Goal: Task Accomplishment & Management: Manage account settings

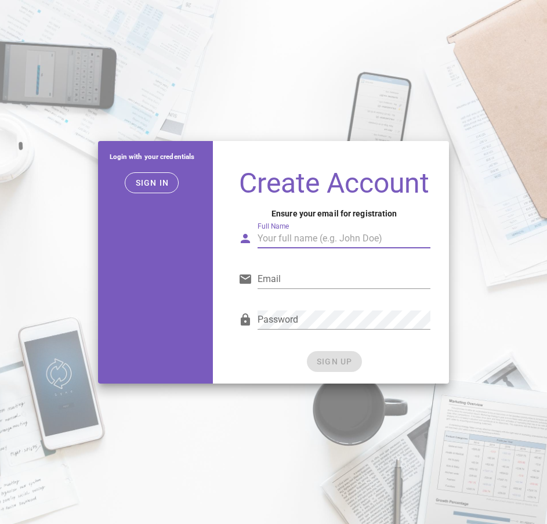
click at [294, 243] on input "Full Name" at bounding box center [344, 238] width 173 height 19
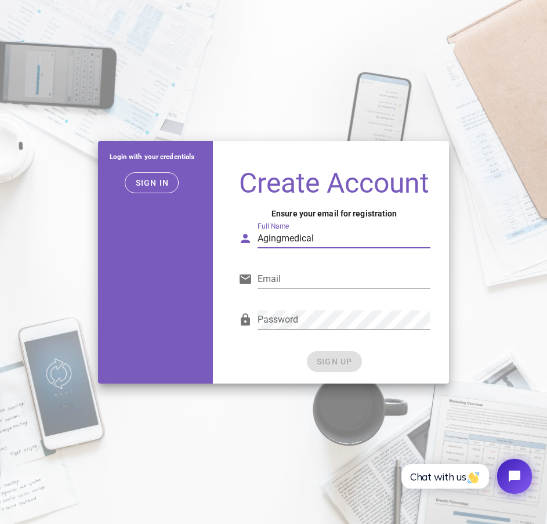
type input "Agingmedical"
type input "[EMAIL_ADDRESS][DOMAIN_NAME]"
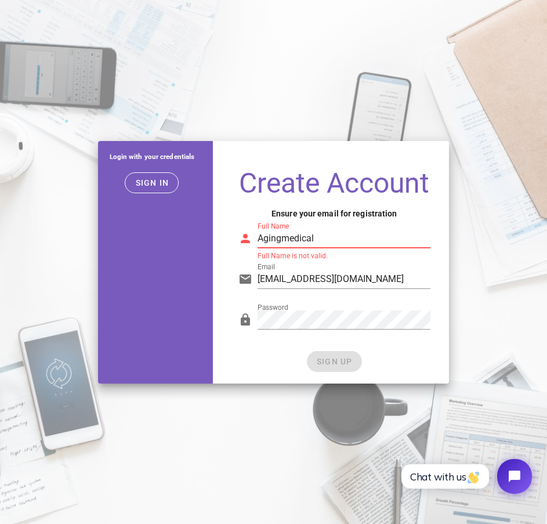
click at [306, 239] on input "Agingmedical" at bounding box center [344, 238] width 173 height 19
click at [318, 240] on input "Agingmedical" at bounding box center [344, 238] width 173 height 19
click at [263, 238] on input "Agingmedical" at bounding box center [344, 238] width 173 height 19
click at [323, 240] on input "agingmedical" at bounding box center [344, 238] width 173 height 19
click at [349, 238] on input "agingmedical" at bounding box center [344, 238] width 173 height 19
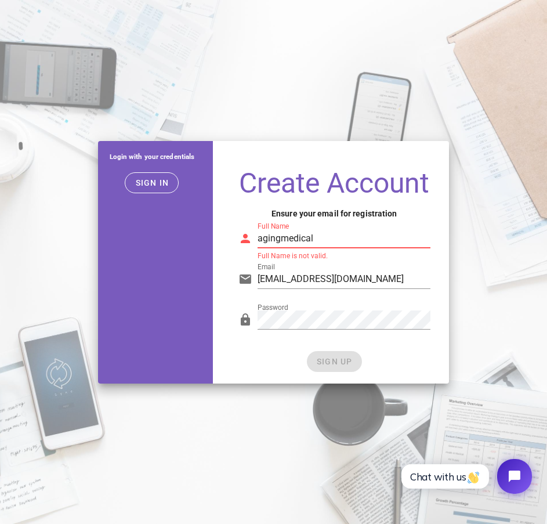
click at [258, 248] on div "Full Name agingmedical Full Name is not valid." at bounding box center [344, 244] width 173 height 31
click at [264, 240] on input "agingmedical" at bounding box center [344, 238] width 173 height 19
click at [339, 241] on input "Agingmedical" at bounding box center [344, 238] width 173 height 19
click at [289, 236] on input "Agingmedical" at bounding box center [344, 238] width 173 height 19
click at [284, 245] on input "Agingmedical" at bounding box center [344, 238] width 173 height 19
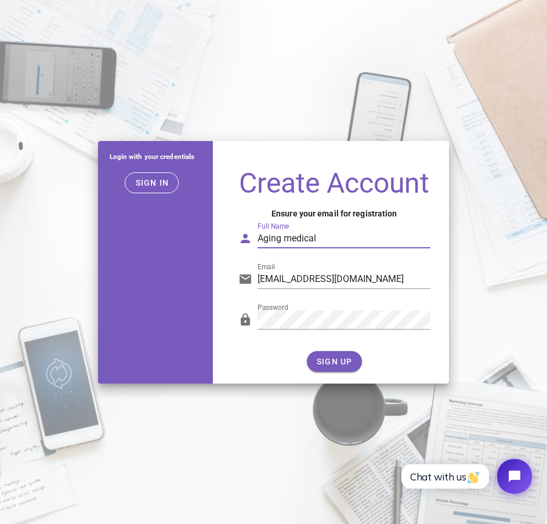
click at [291, 242] on input "Aging medical" at bounding box center [344, 238] width 173 height 19
click at [349, 243] on input "Aging Medical" at bounding box center [344, 238] width 173 height 19
type input "Aging Medical"
click at [339, 367] on button "SIGN UP" at bounding box center [334, 361] width 55 height 21
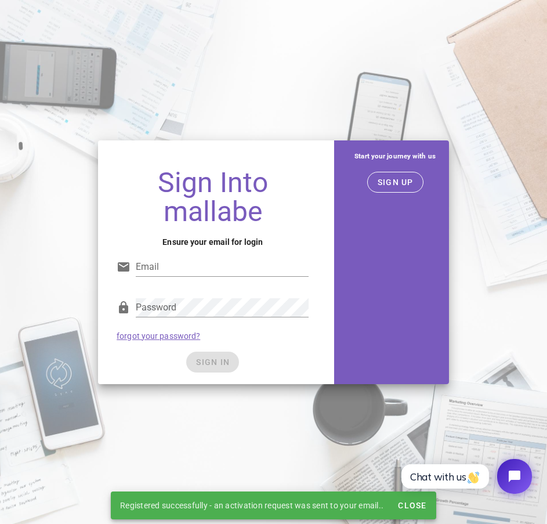
type input "agingmedica@gmail.com"
click at [301, 355] on div "SIGN IN" at bounding box center [213, 362] width 192 height 21
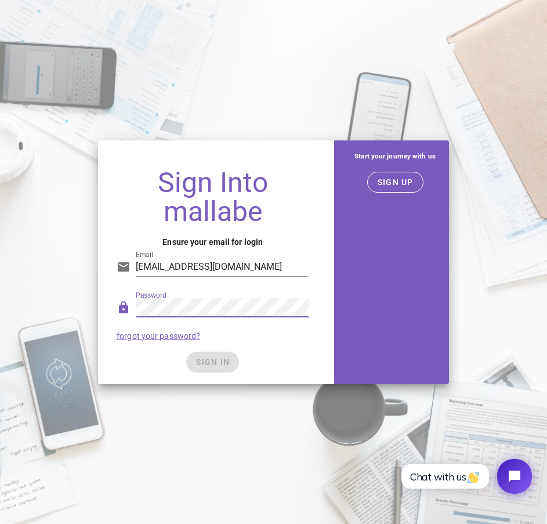
click at [155, 366] on div "SIGN IN" at bounding box center [213, 362] width 192 height 21
click at [200, 362] on div "SIGN IN" at bounding box center [213, 362] width 192 height 21
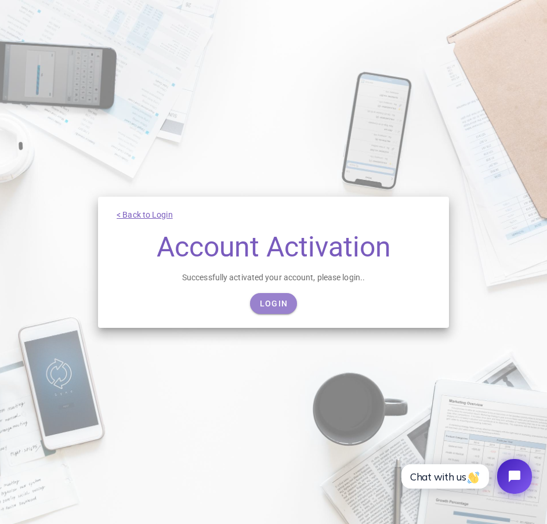
click at [288, 302] on link "Login" at bounding box center [273, 303] width 47 height 21
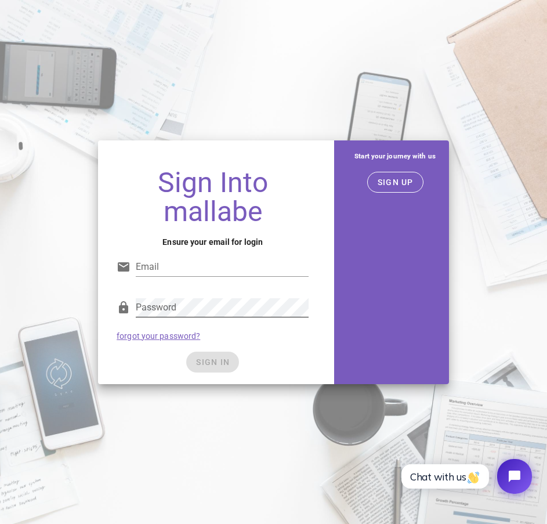
type input "[EMAIL_ADDRESS][DOMAIN_NAME]"
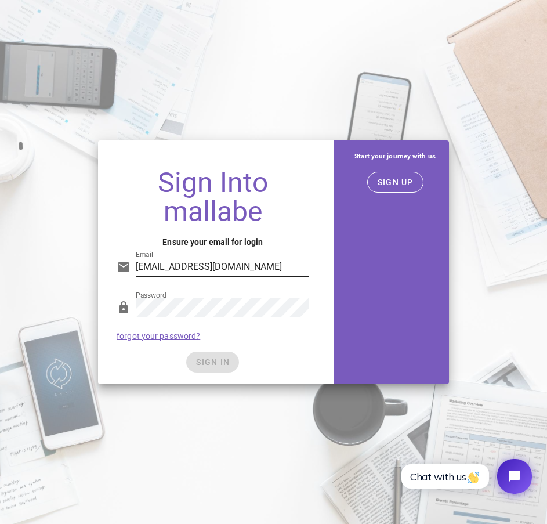
click at [236, 280] on div "Email agingmedica@gmail.com" at bounding box center [222, 273] width 173 height 31
click at [249, 268] on input "[EMAIL_ADDRESS][DOMAIN_NAME]" at bounding box center [222, 267] width 173 height 19
click at [221, 361] on span "SIGN IN" at bounding box center [213, 361] width 34 height 9
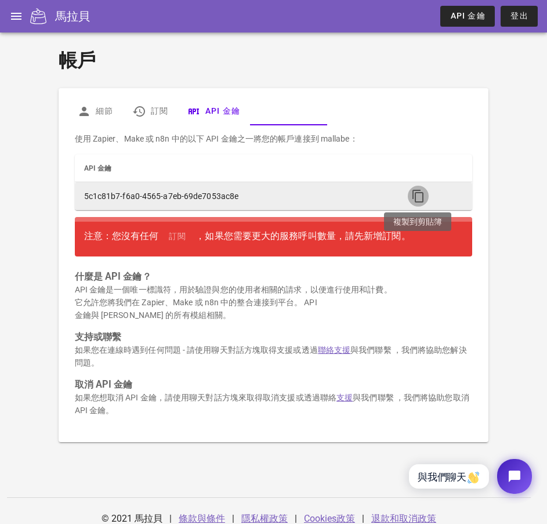
click at [417, 204] on button "button" at bounding box center [418, 196] width 21 height 21
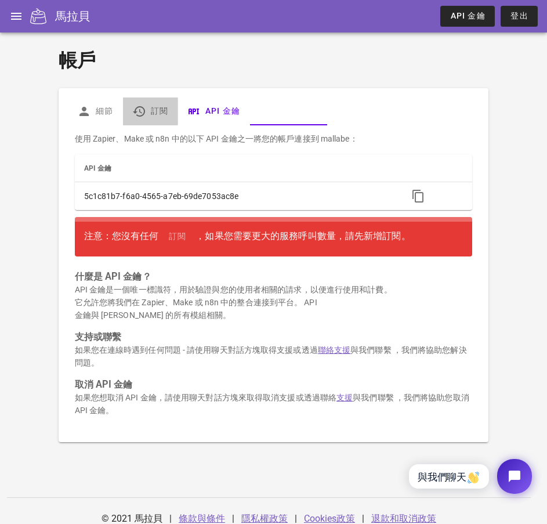
click at [155, 110] on font "訂閱" at bounding box center [159, 110] width 18 height 9
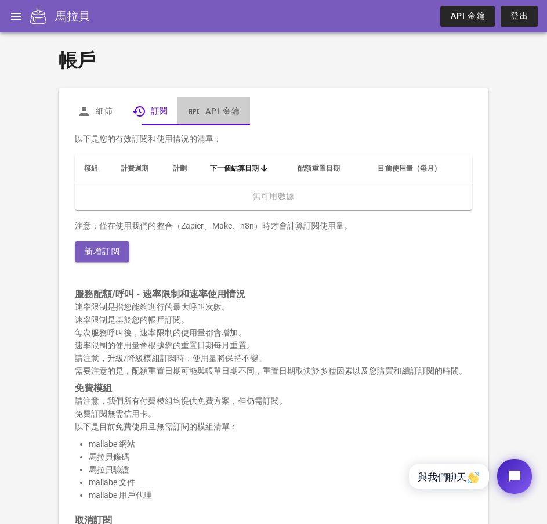
click at [197, 119] on link "API 金鑰" at bounding box center [214, 111] width 73 height 28
